Goal: Transaction & Acquisition: Purchase product/service

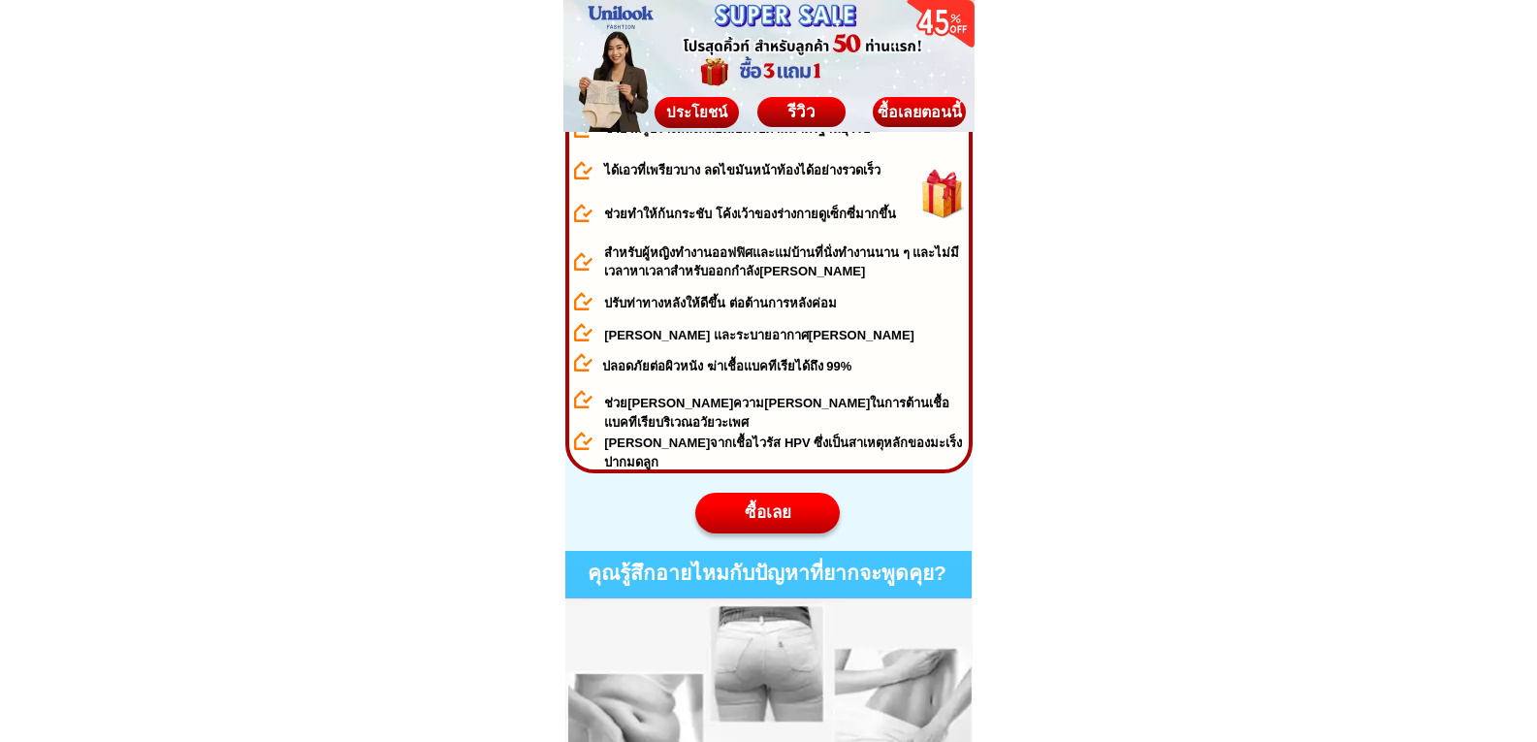
scroll to position [969, 0]
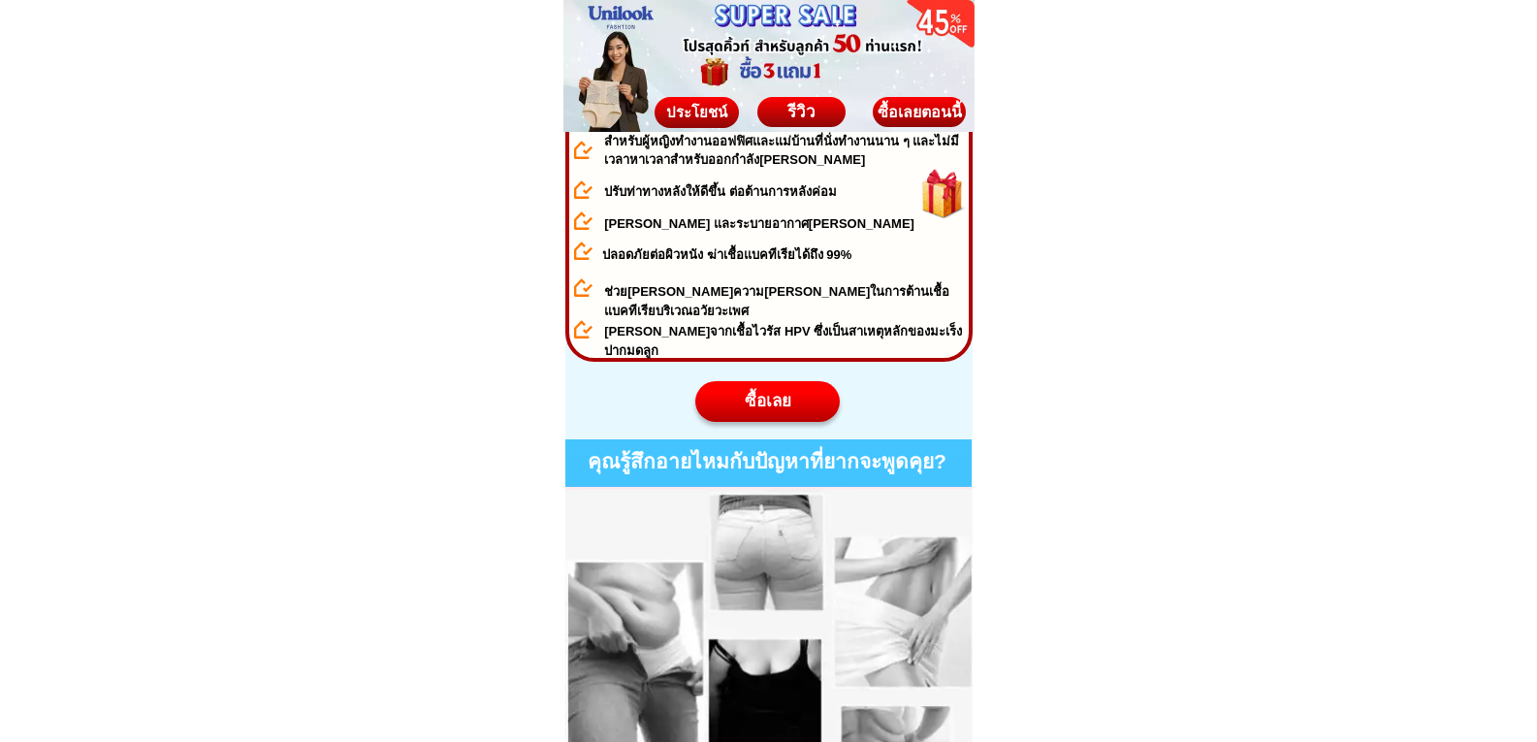
click at [762, 404] on div "ซื้อเลย" at bounding box center [766, 401] width 144 height 25
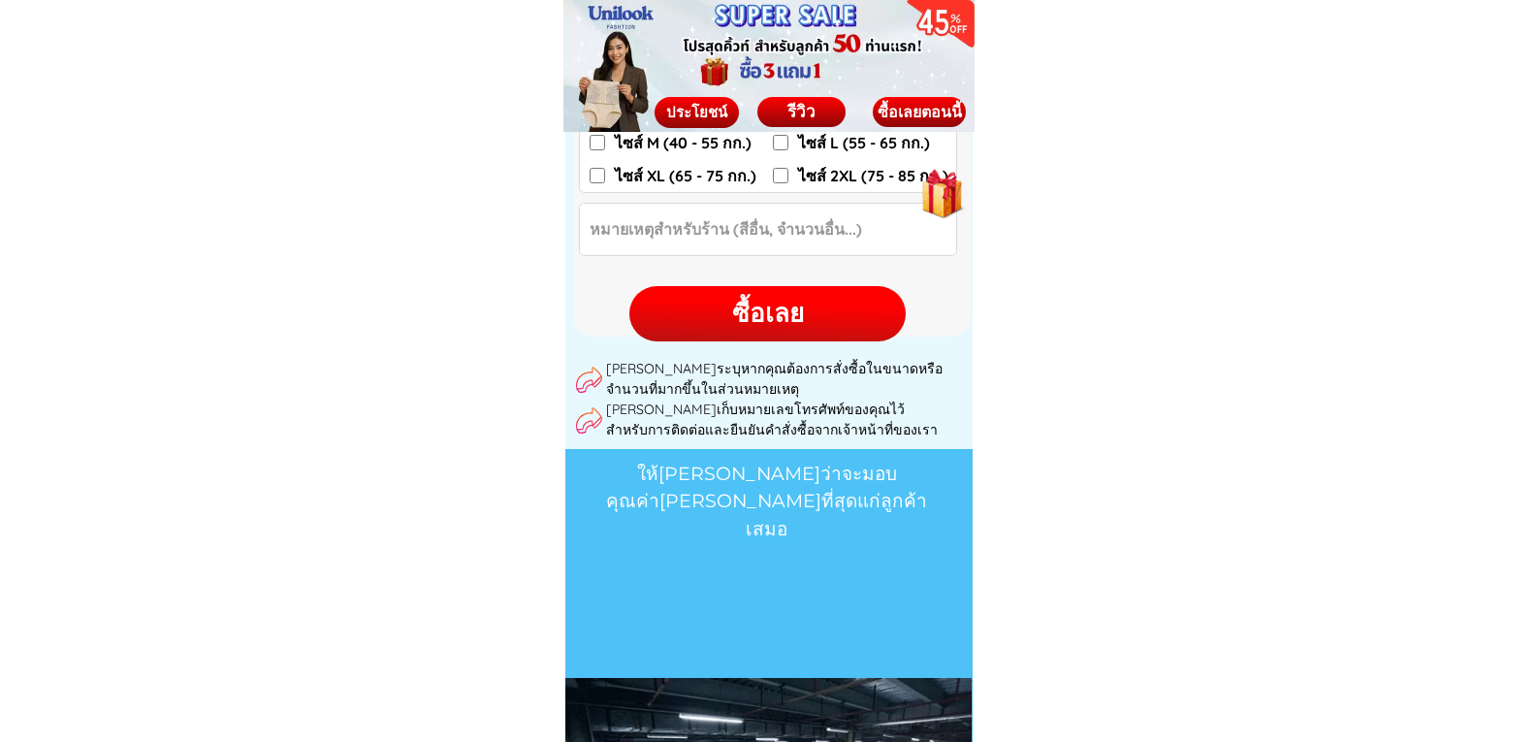
scroll to position [10502, 0]
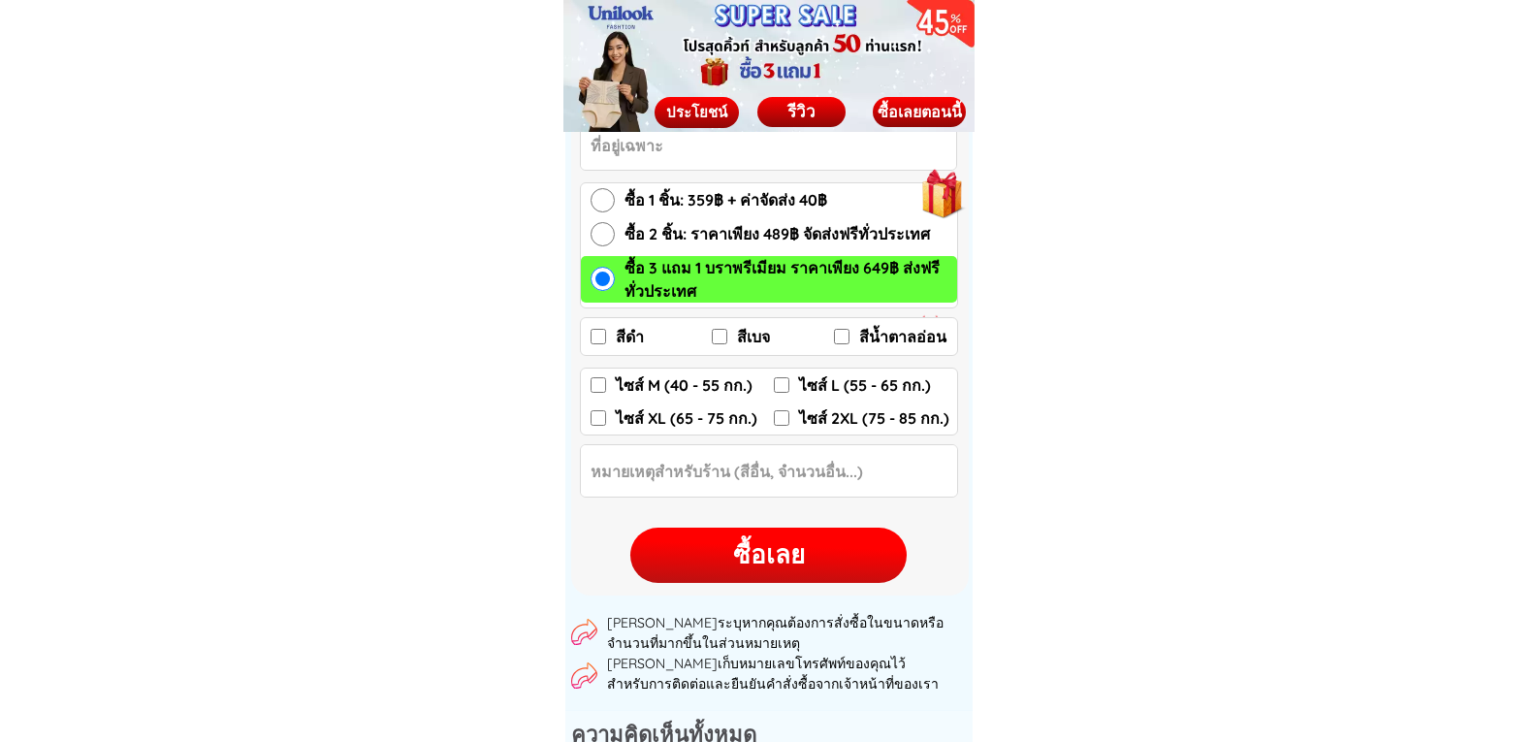
scroll to position [2908, 0]
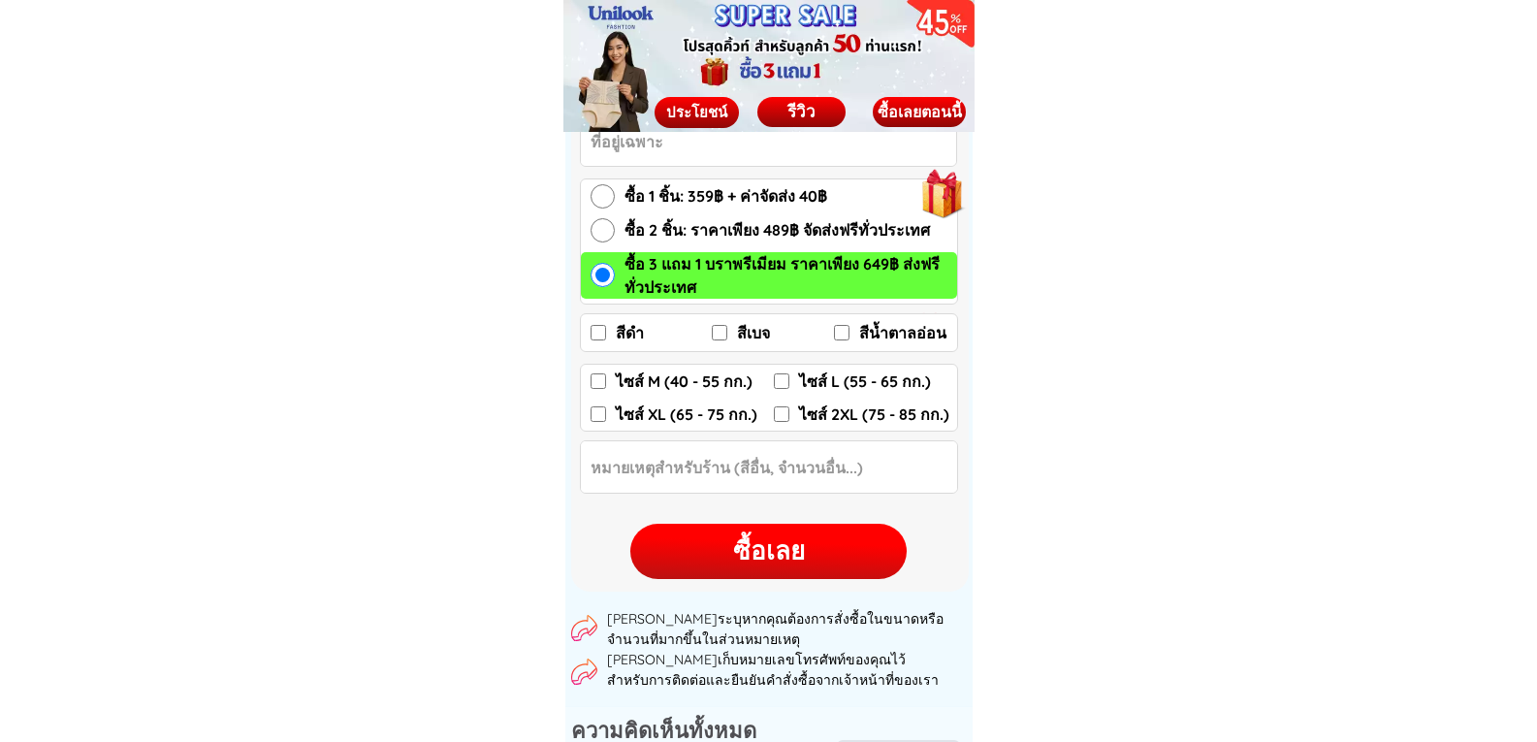
click at [593, 331] on input "สีดำ" at bounding box center [598, 333] width 16 height 16
checkbox input "true"
click at [726, 330] on input "สีเบจ" at bounding box center [720, 333] width 16 height 16
checkbox input "true"
click at [783, 379] on input "ไซส์ L (55 - 65 กก.)" at bounding box center [782, 381] width 16 height 16
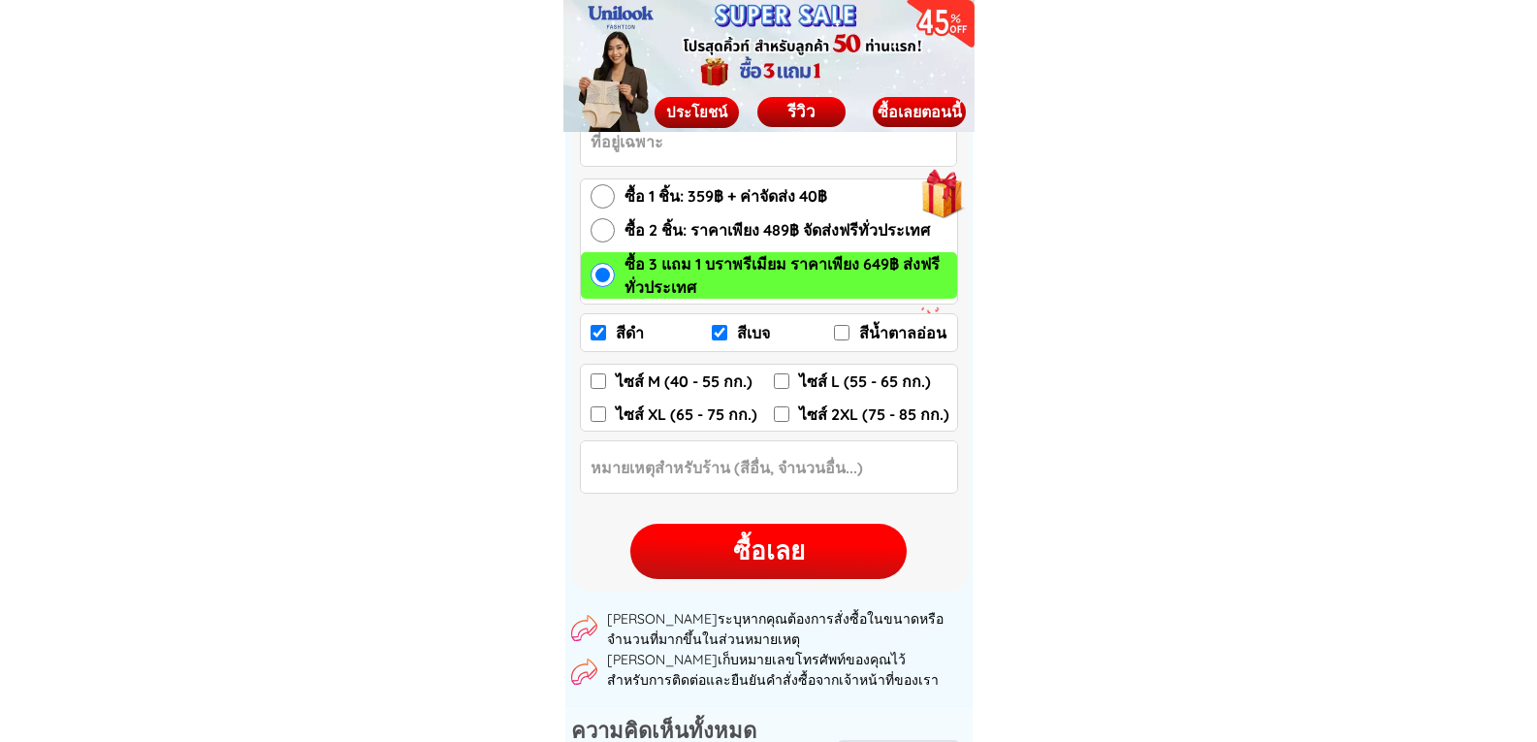
checkbox input "true"
click at [776, 554] on div "ซื้อเลย" at bounding box center [768, 551] width 276 height 38
checkbox input "true"
checkbox input "false"
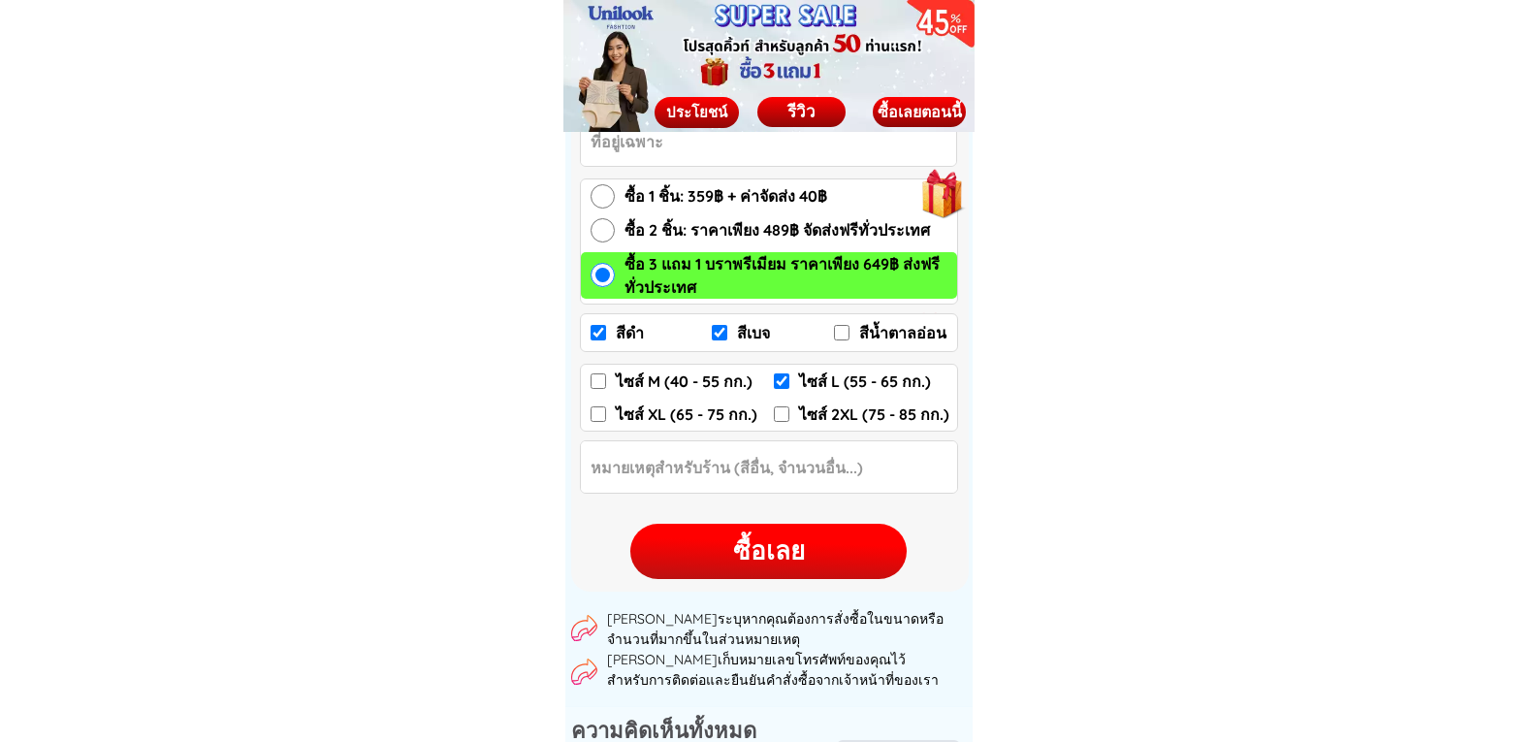
checkbox input "false"
checkbox input "true"
checkbox input "false"
radio input "true"
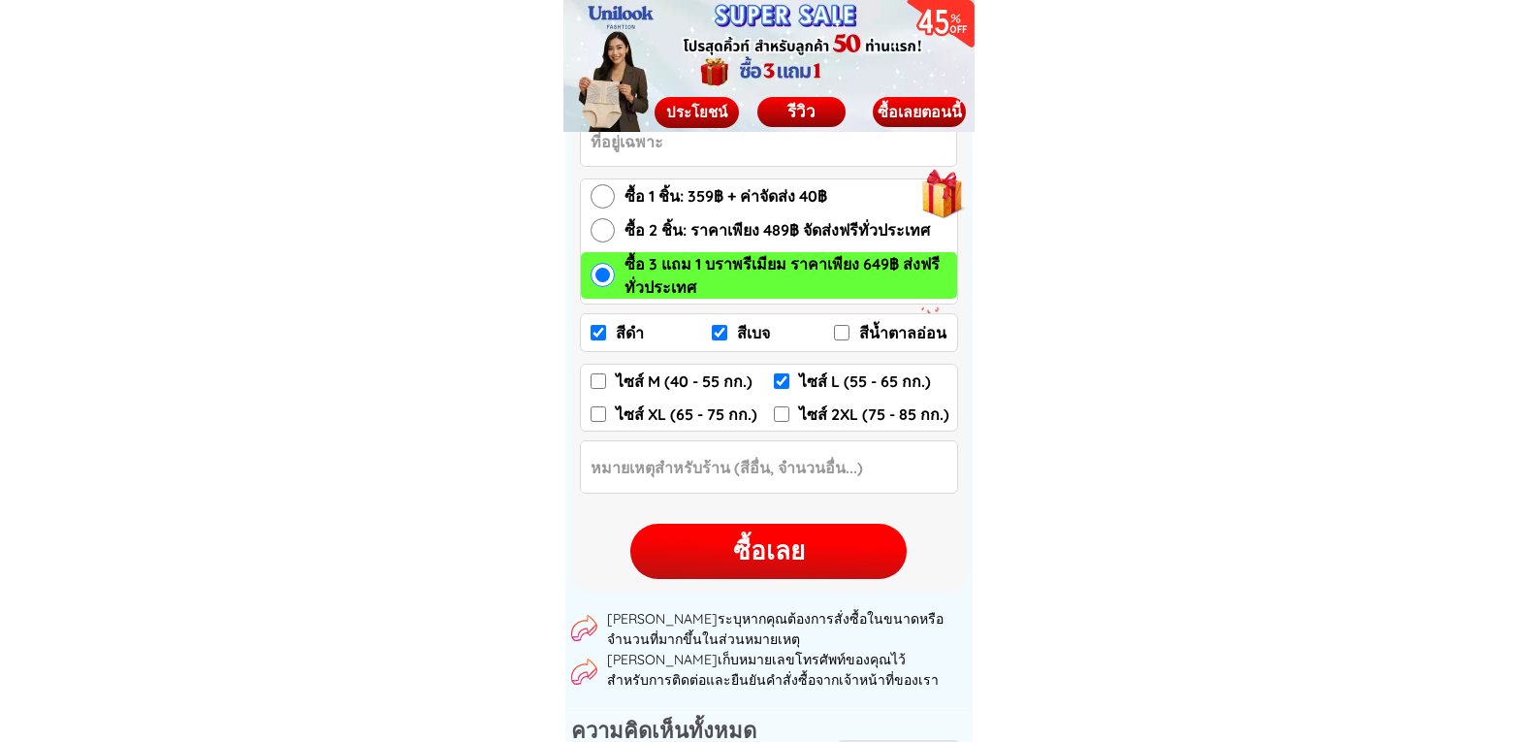
click at [770, 554] on div "ซื้อเลย" at bounding box center [768, 551] width 276 height 38
checkbox input "true"
checkbox input "false"
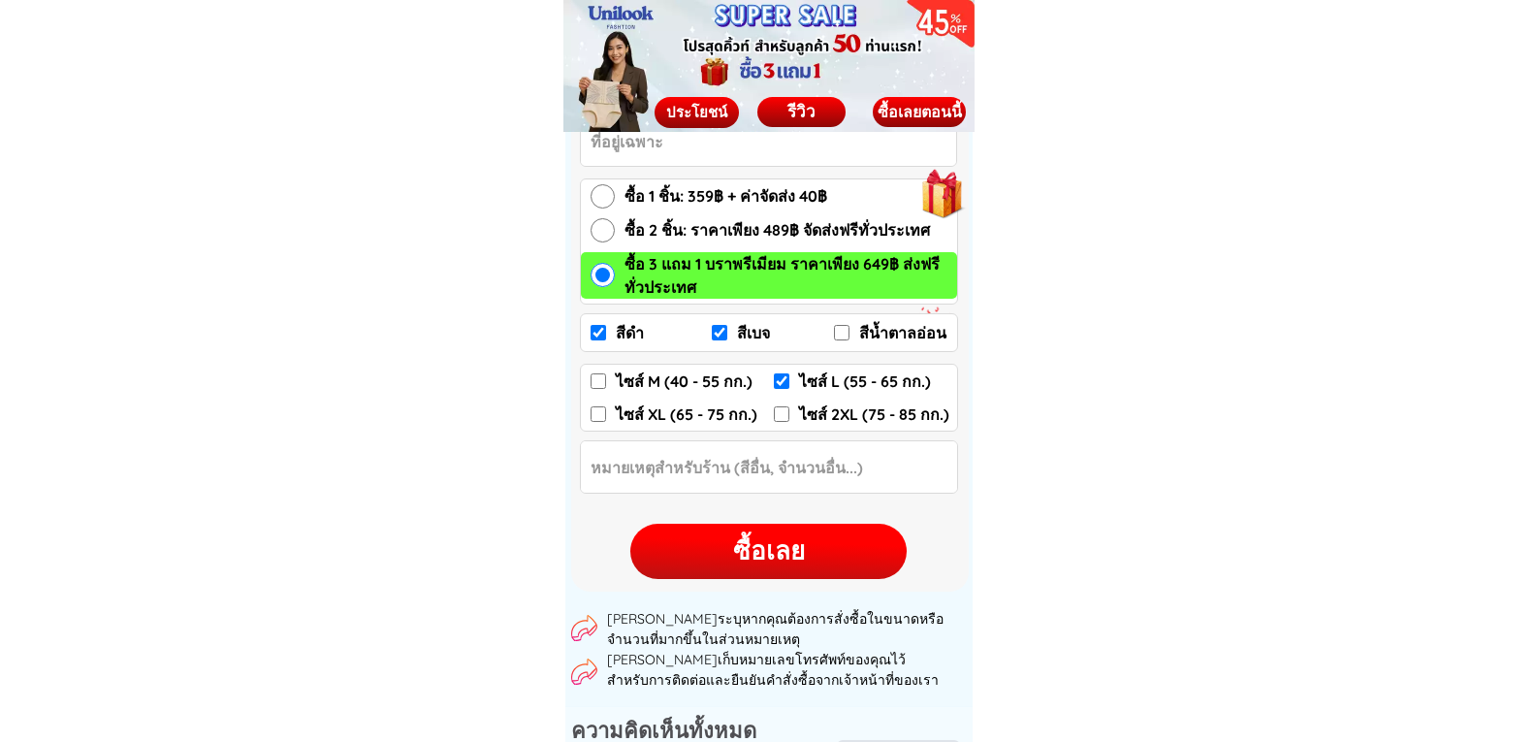
checkbox input "true"
checkbox input "false"
radio input "true"
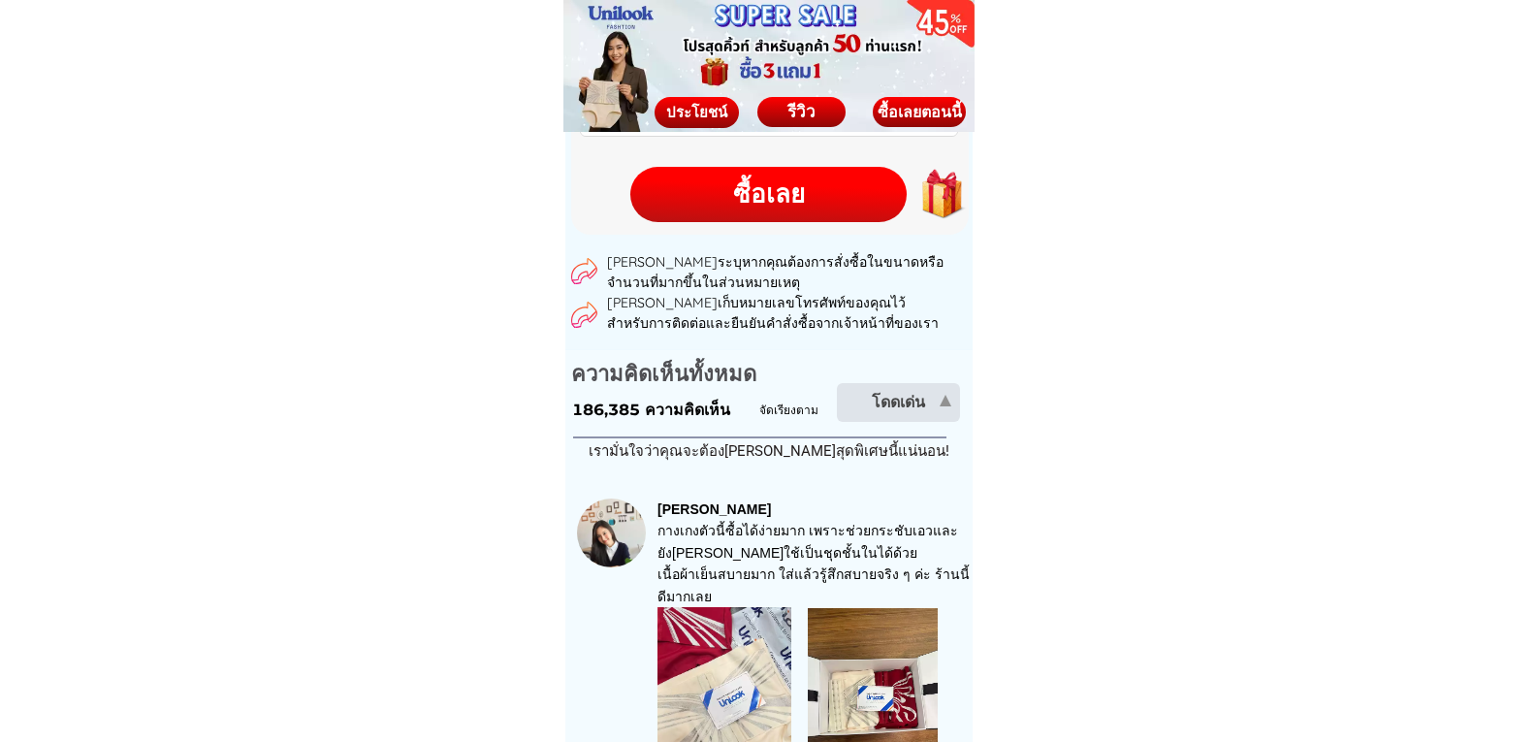
scroll to position [3296, 0]
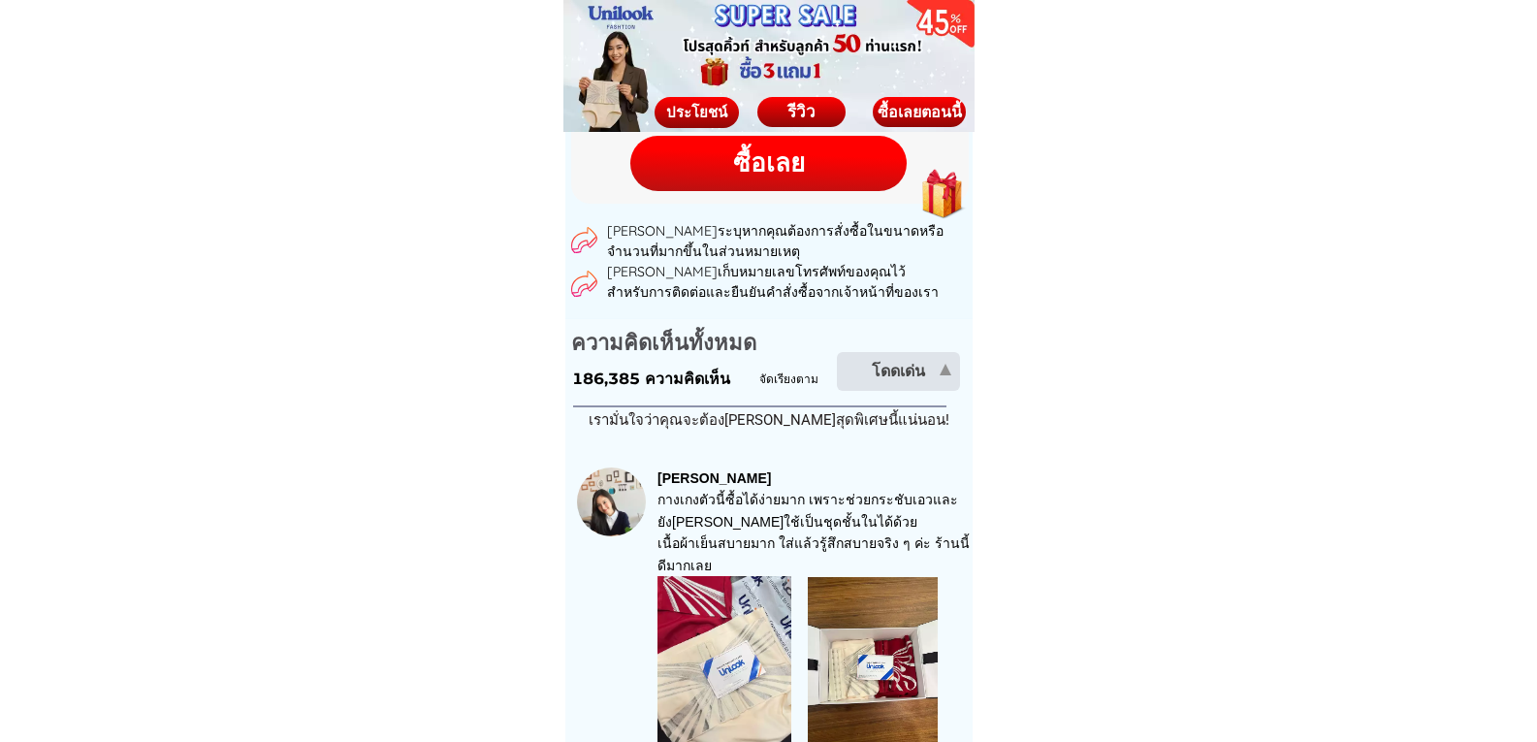
click at [748, 172] on div "ซื้อเลย" at bounding box center [768, 163] width 276 height 38
checkbox input "true"
checkbox input "false"
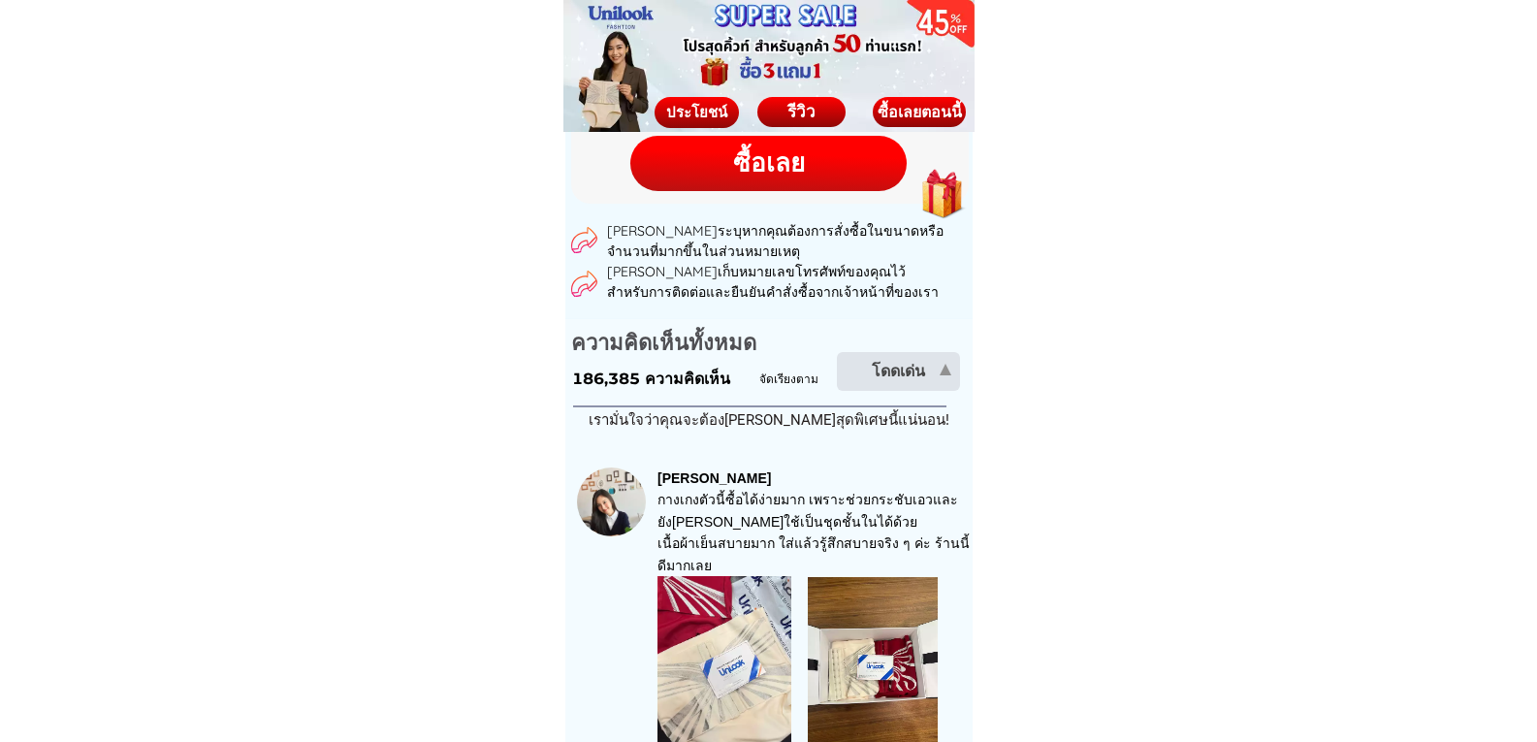
checkbox input "true"
checkbox input "false"
radio input "true"
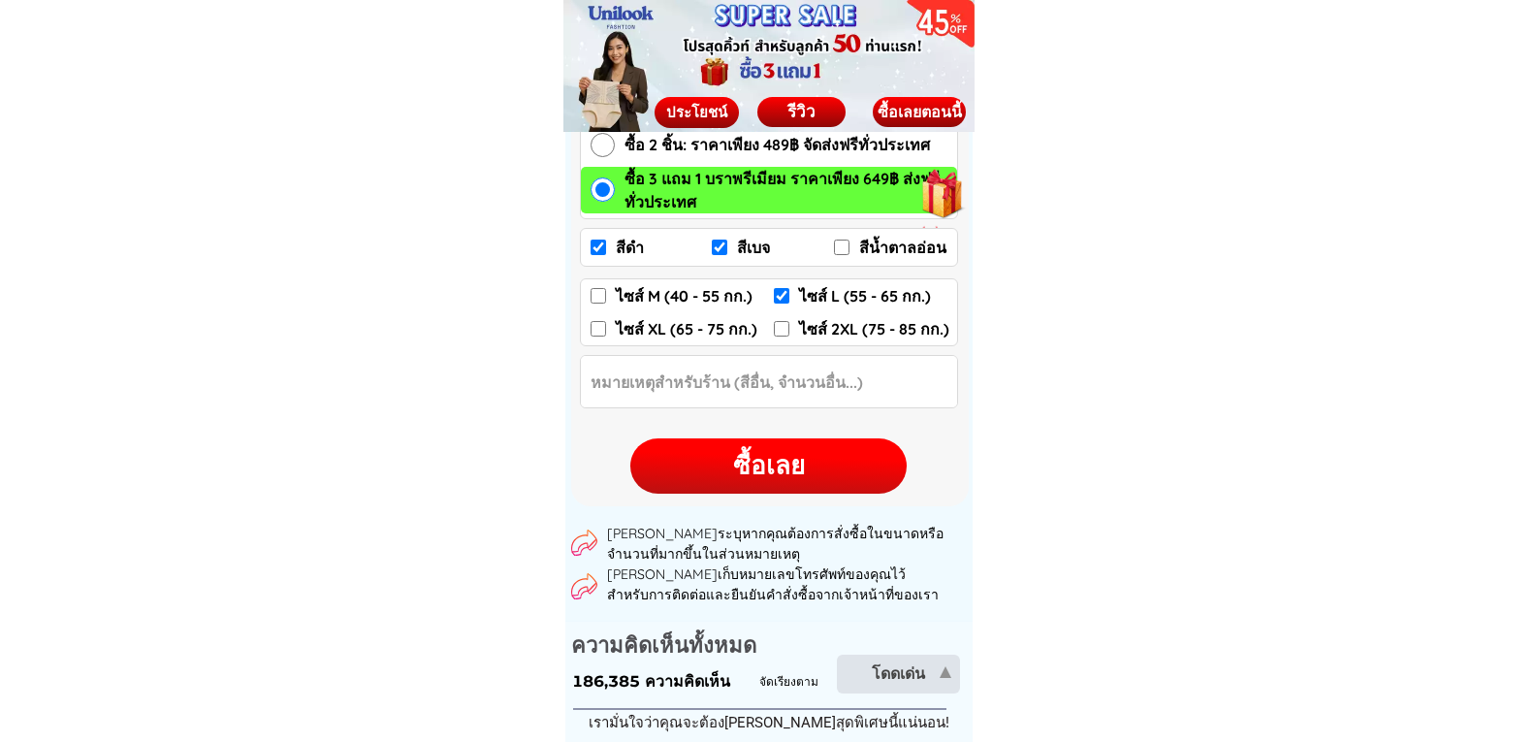
scroll to position [2961, 0]
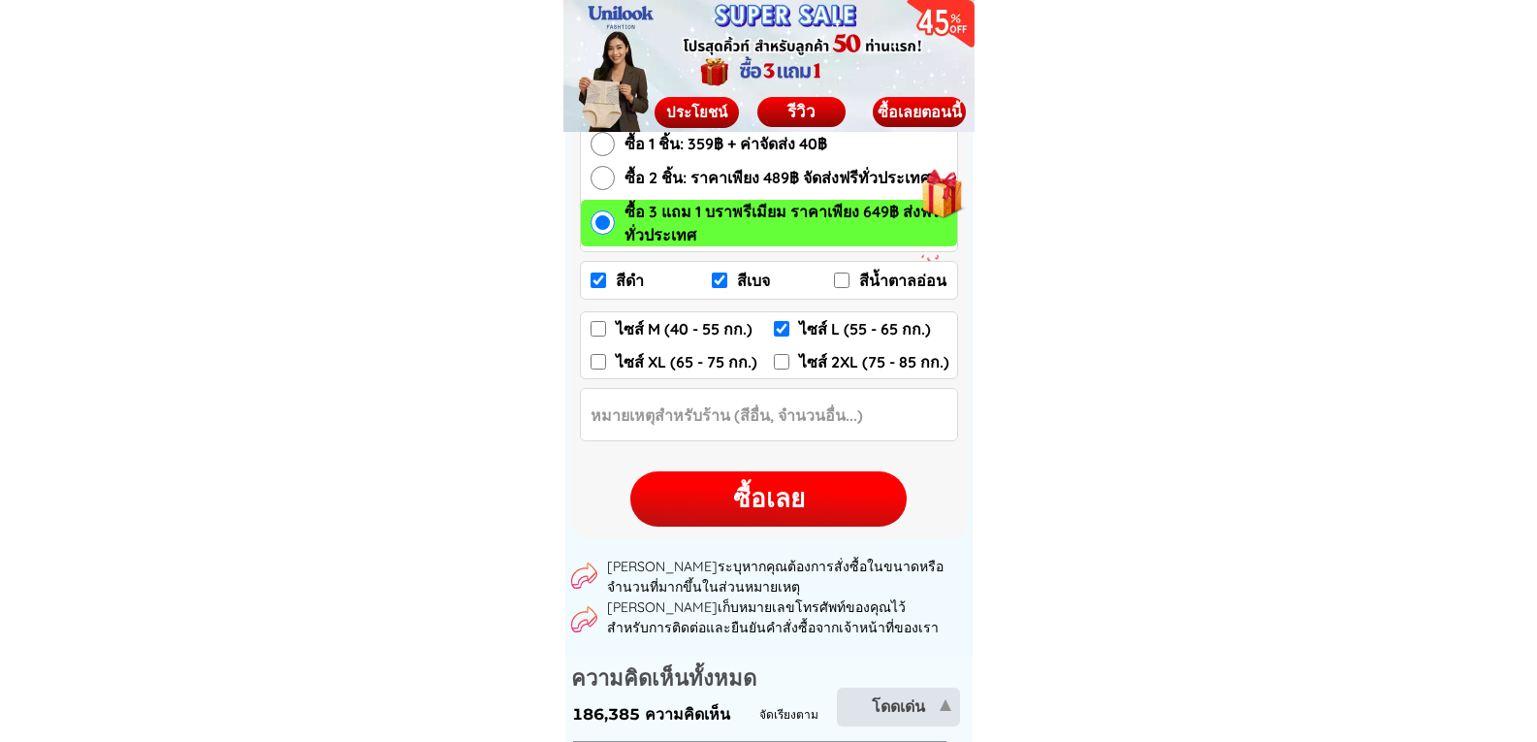
click at [750, 500] on div "ซื้อเลย" at bounding box center [768, 499] width 276 height 38
checkbox input "true"
checkbox input "false"
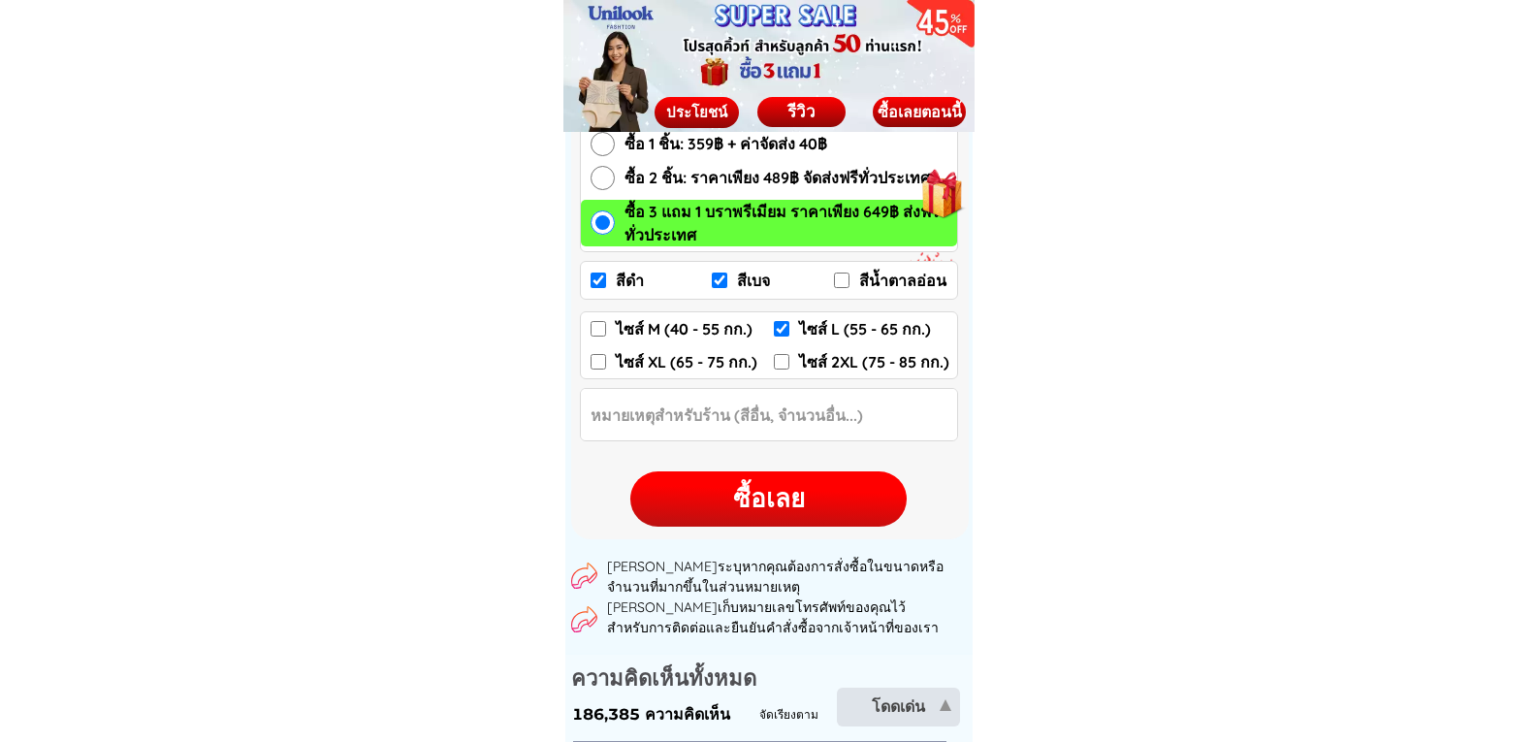
checkbox input "true"
checkbox input "false"
radio input "true"
